Goal: Information Seeking & Learning: Learn about a topic

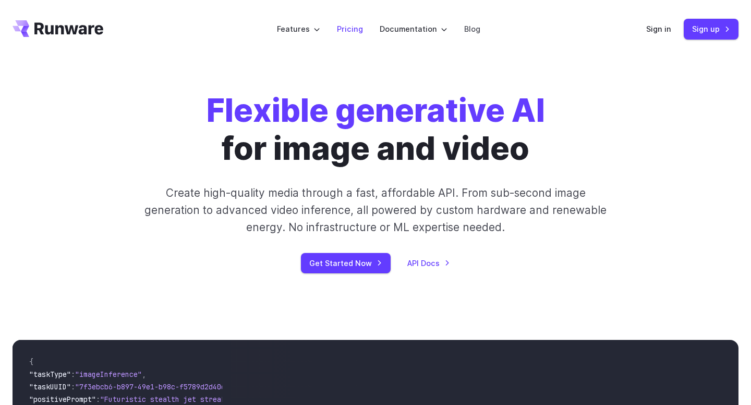
click at [358, 32] on link "Pricing" at bounding box center [350, 29] width 26 height 12
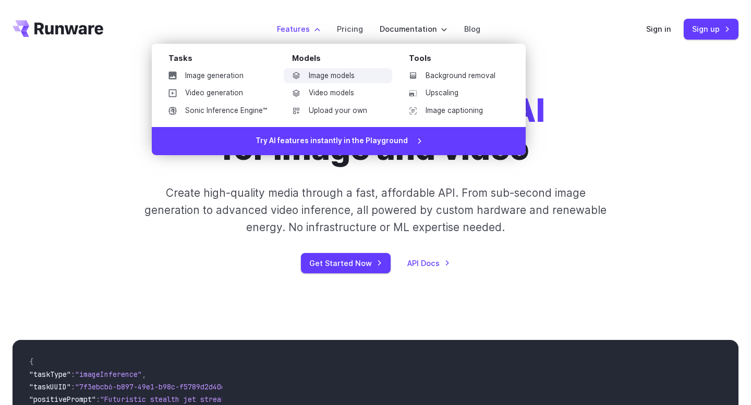
click at [308, 78] on link "Image models" at bounding box center [338, 76] width 108 height 16
click at [345, 77] on link "Image models" at bounding box center [338, 76] width 108 height 16
